Goal: Information Seeking & Learning: Check status

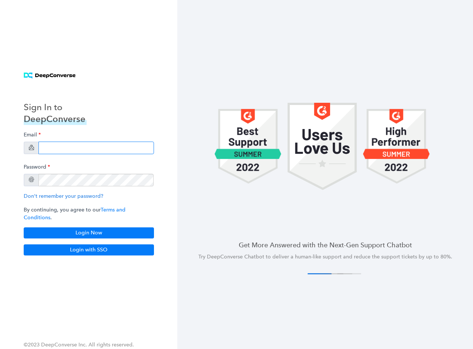
click at [59, 154] on input "email" at bounding box center [95, 148] width 115 height 13
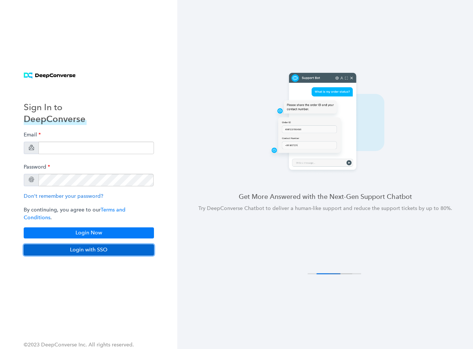
click at [95, 245] on button "Login with SSO" at bounding box center [89, 250] width 130 height 11
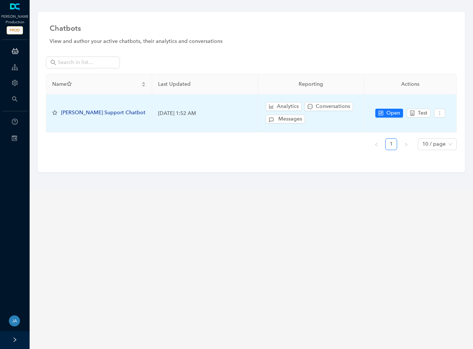
click at [94, 113] on span "Arlo Support Chatbot" at bounding box center [103, 113] width 84 height 6
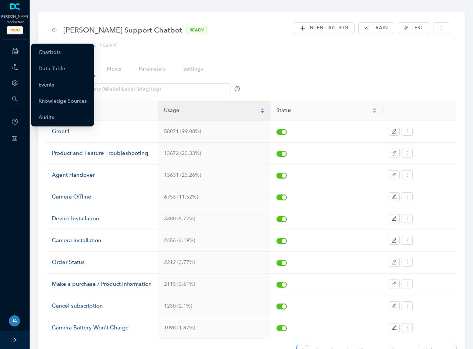
click at [12, 49] on icon at bounding box center [15, 51] width 7 height 15
click at [41, 51] on link "Chatbots" at bounding box center [49, 52] width 22 height 15
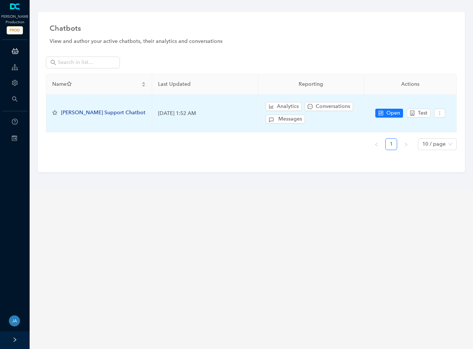
click at [291, 102] on div "Analytics Conversations Messages" at bounding box center [311, 114] width 94 height 26
click at [288, 108] on span "Analytics" at bounding box center [288, 107] width 22 height 8
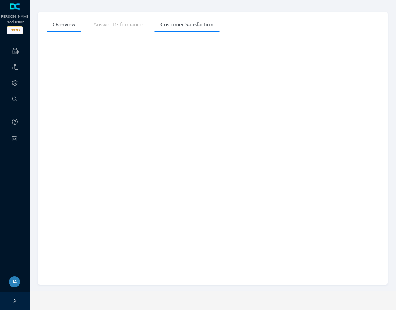
click at [196, 20] on link "Customer Satisfaction" at bounding box center [186, 25] width 65 height 14
